Goal: Find specific page/section: Find specific page/section

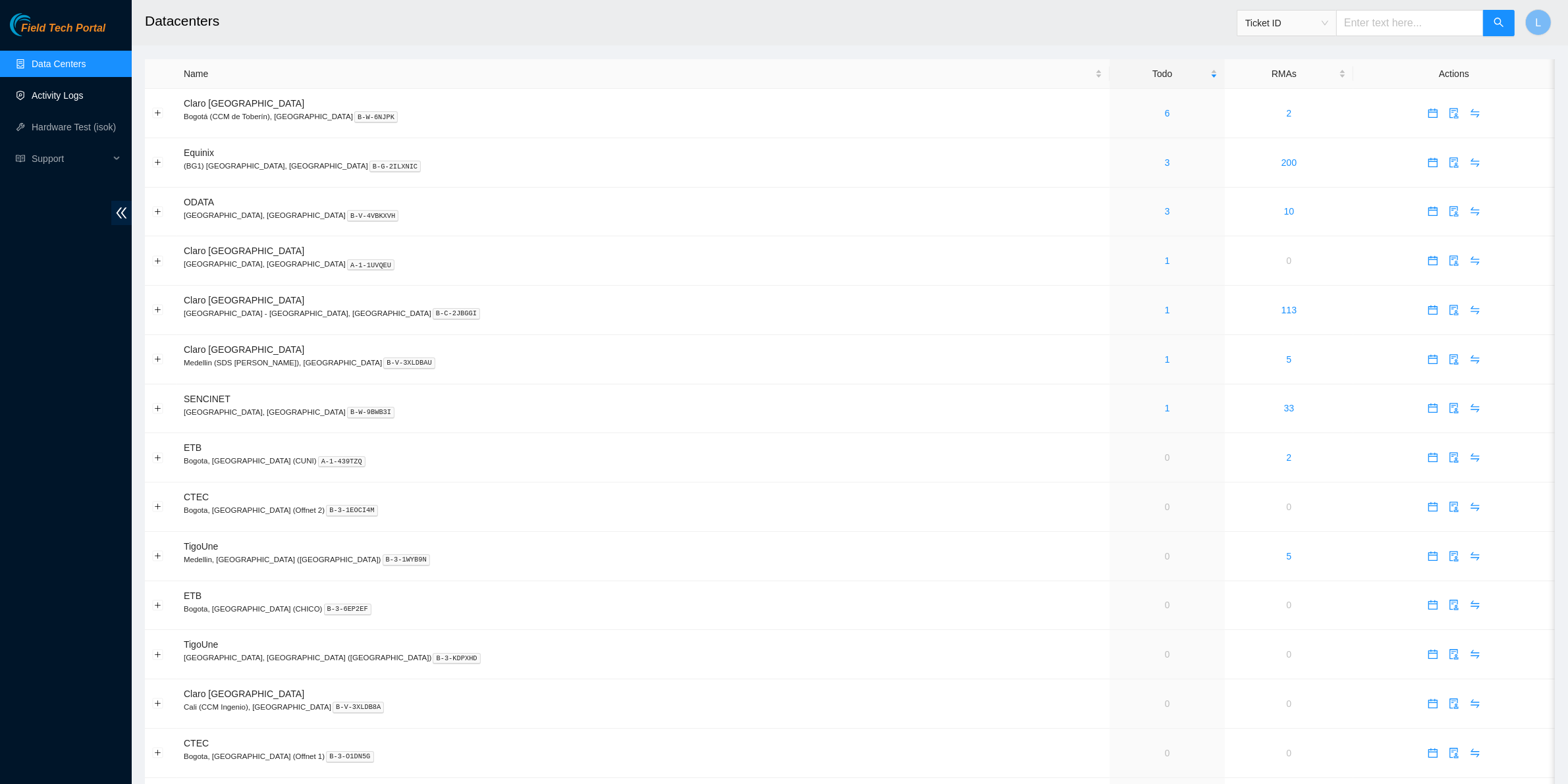
click at [37, 97] on link "Activity Logs" at bounding box center [57, 96] width 52 height 11
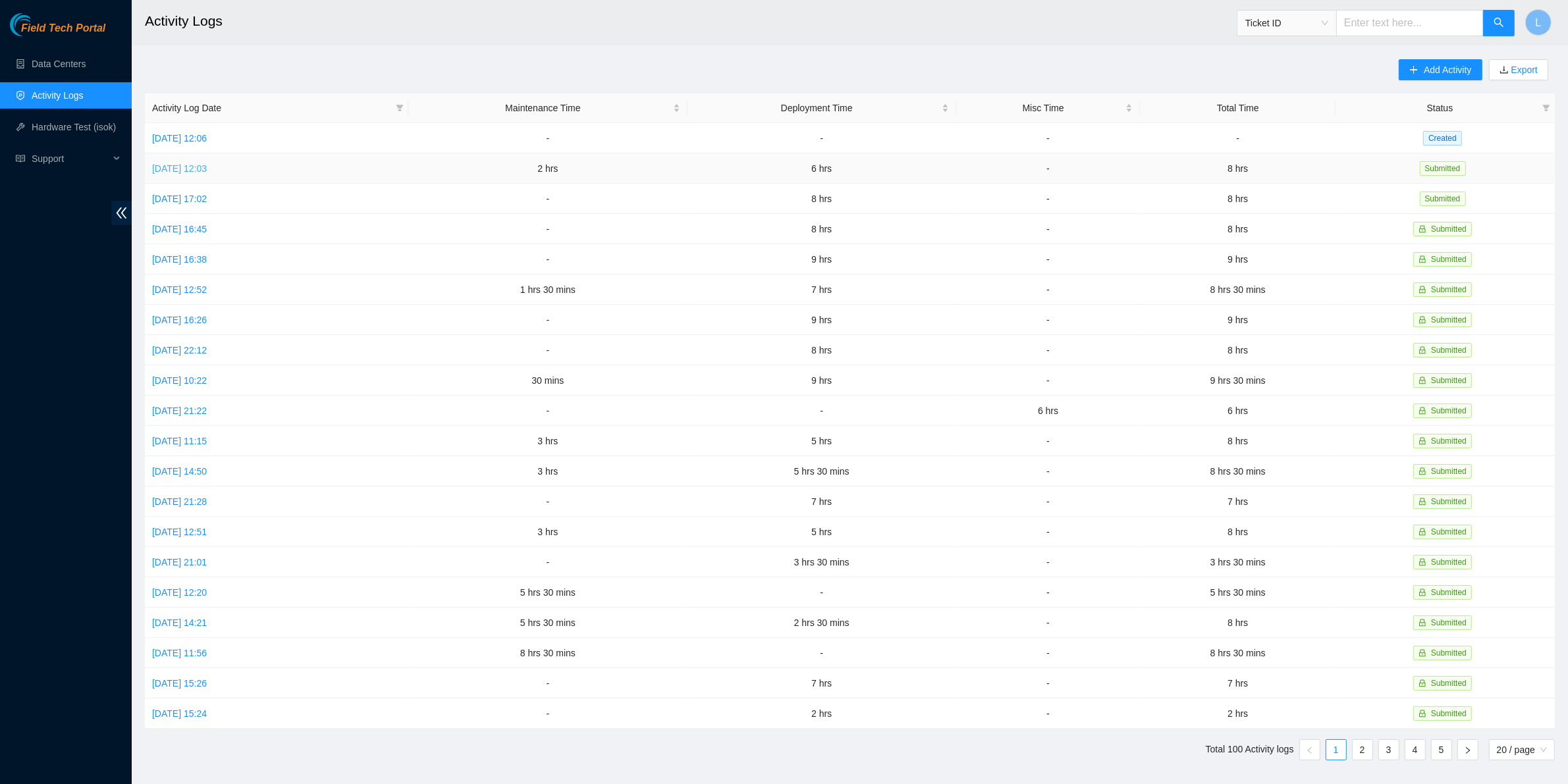
click at [189, 169] on link "[DATE] 12:03" at bounding box center [179, 169] width 55 height 11
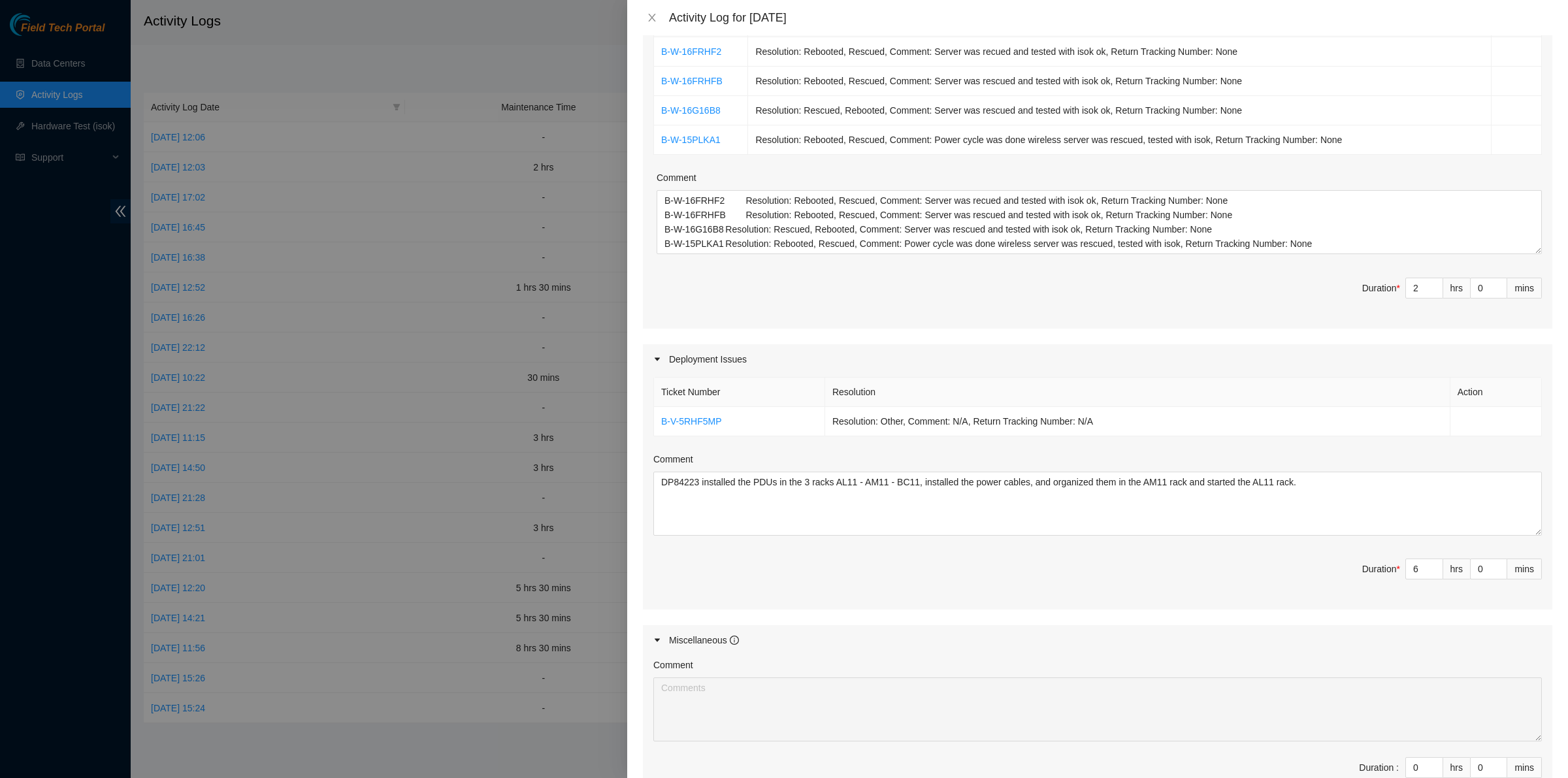
scroll to position [239, 0]
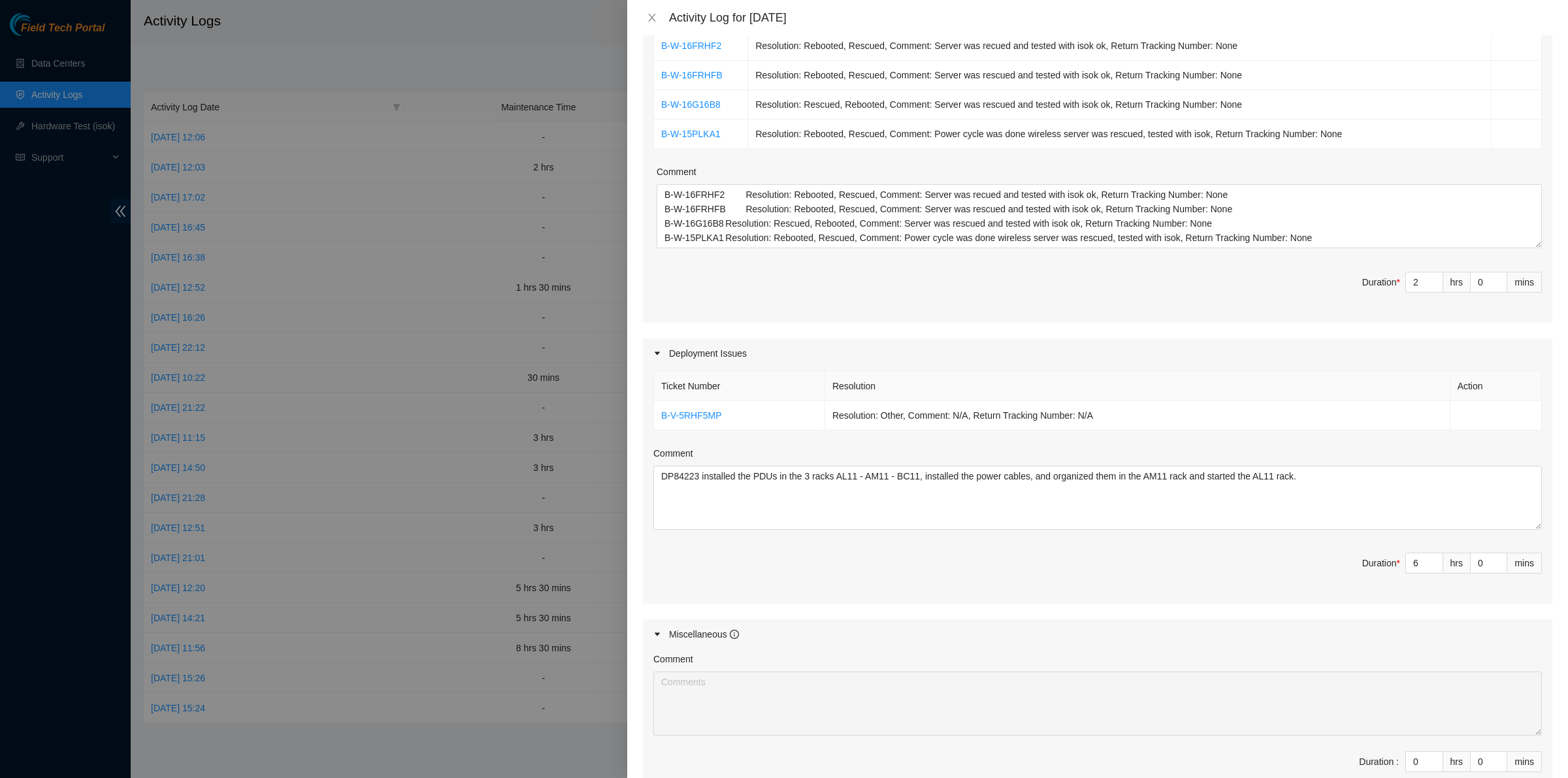
click at [448, 17] on div at bounding box center [784, 389] width 1568 height 778
click at [657, 20] on icon "close" at bounding box center [652, 17] width 11 height 11
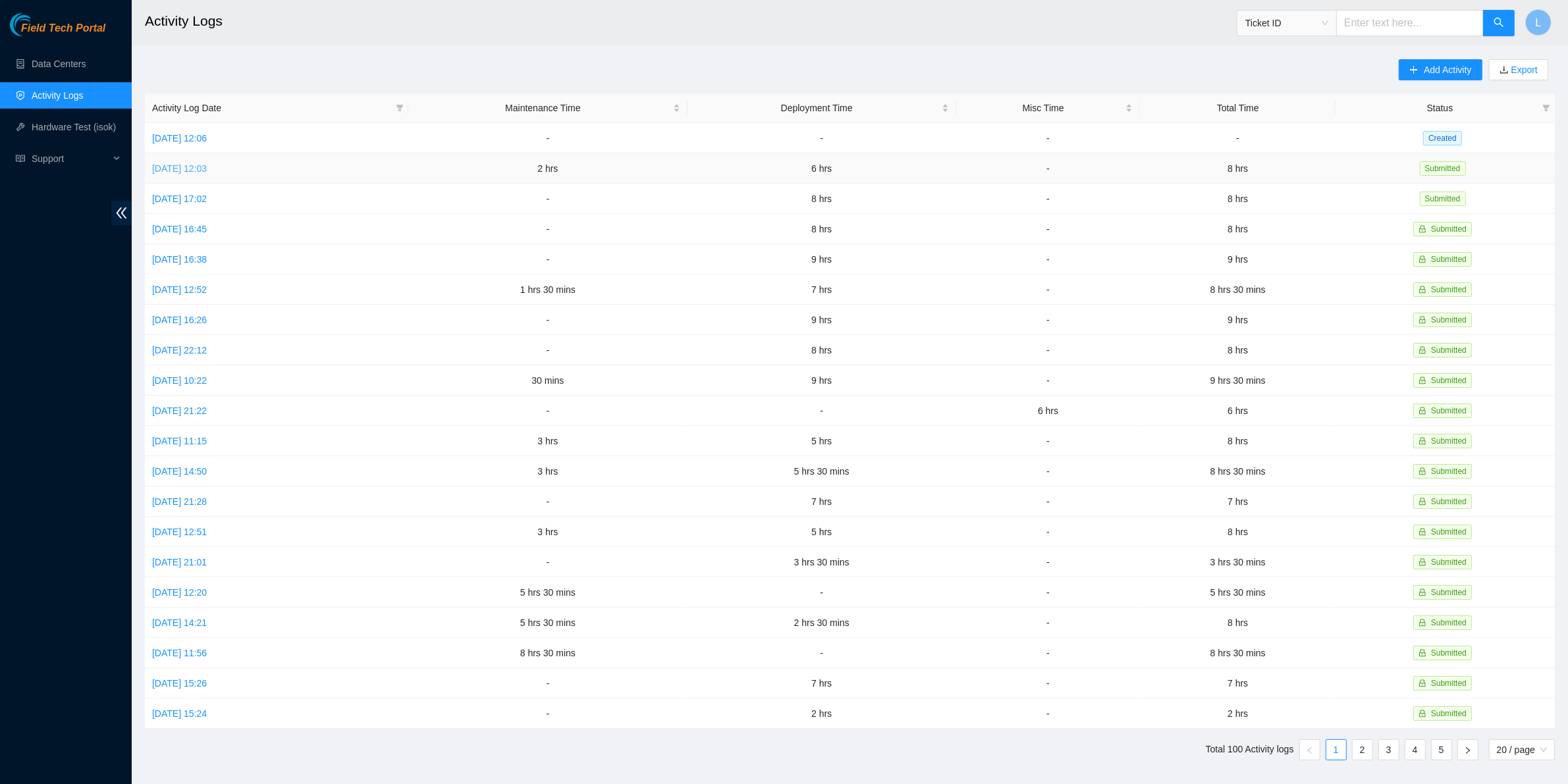
click at [189, 170] on link "[DATE] 12:03" at bounding box center [179, 169] width 55 height 11
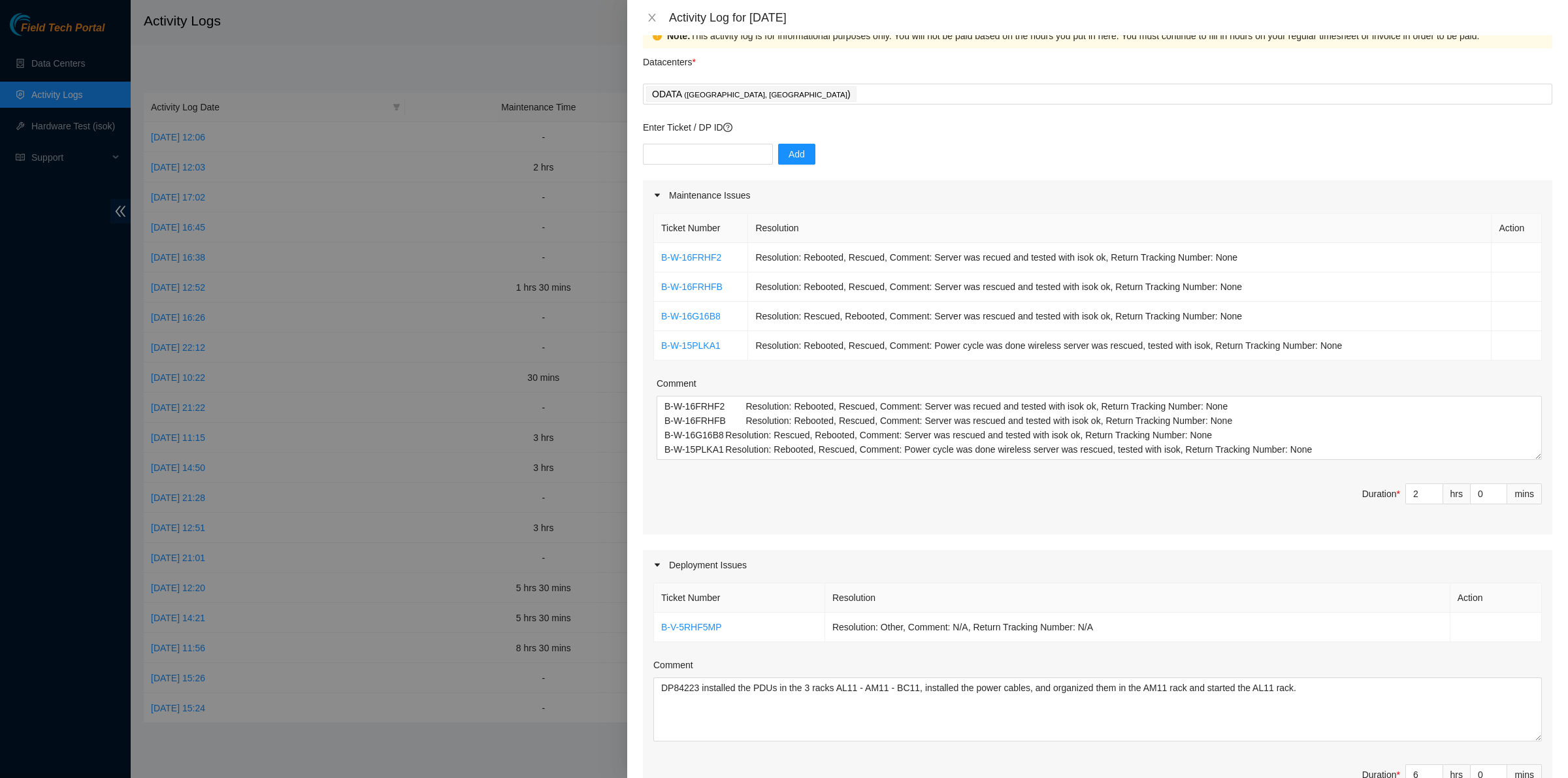
scroll to position [0, 0]
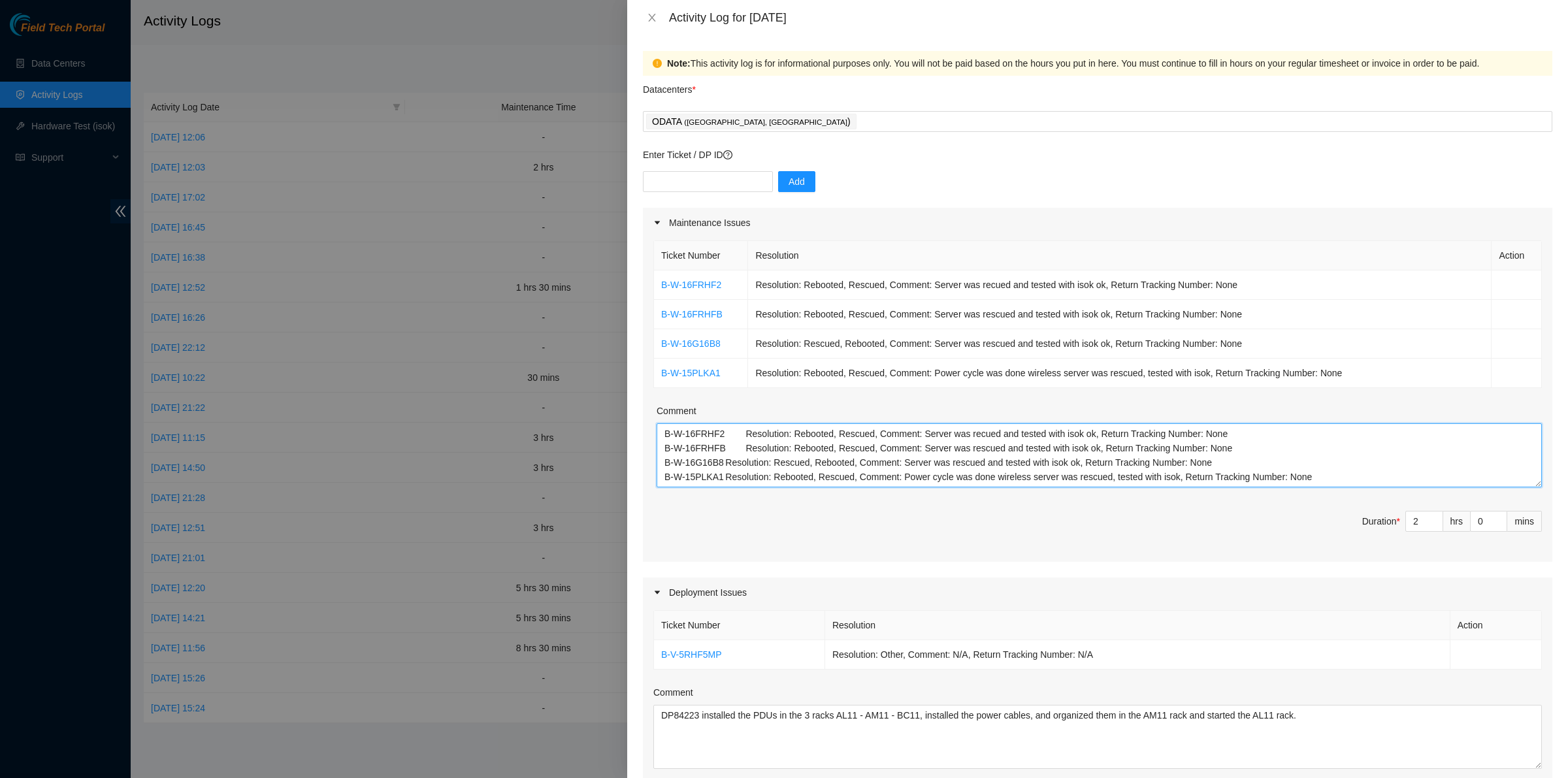
drag, startPoint x: 1299, startPoint y: 485, endPoint x: 635, endPoint y: 428, distance: 666.4
click at [635, 428] on div "Note: This activity log is for informational purposes only. You will not be pai…" at bounding box center [1097, 406] width 941 height 743
drag, startPoint x: 1324, startPoint y: 717, endPoint x: 616, endPoint y: 755, distance: 709.0
click at [616, 755] on div "Activity Log for [DATE] Note: This activity log is for informational purposes o…" at bounding box center [784, 389] width 1568 height 778
